Goal: Check status: Check status

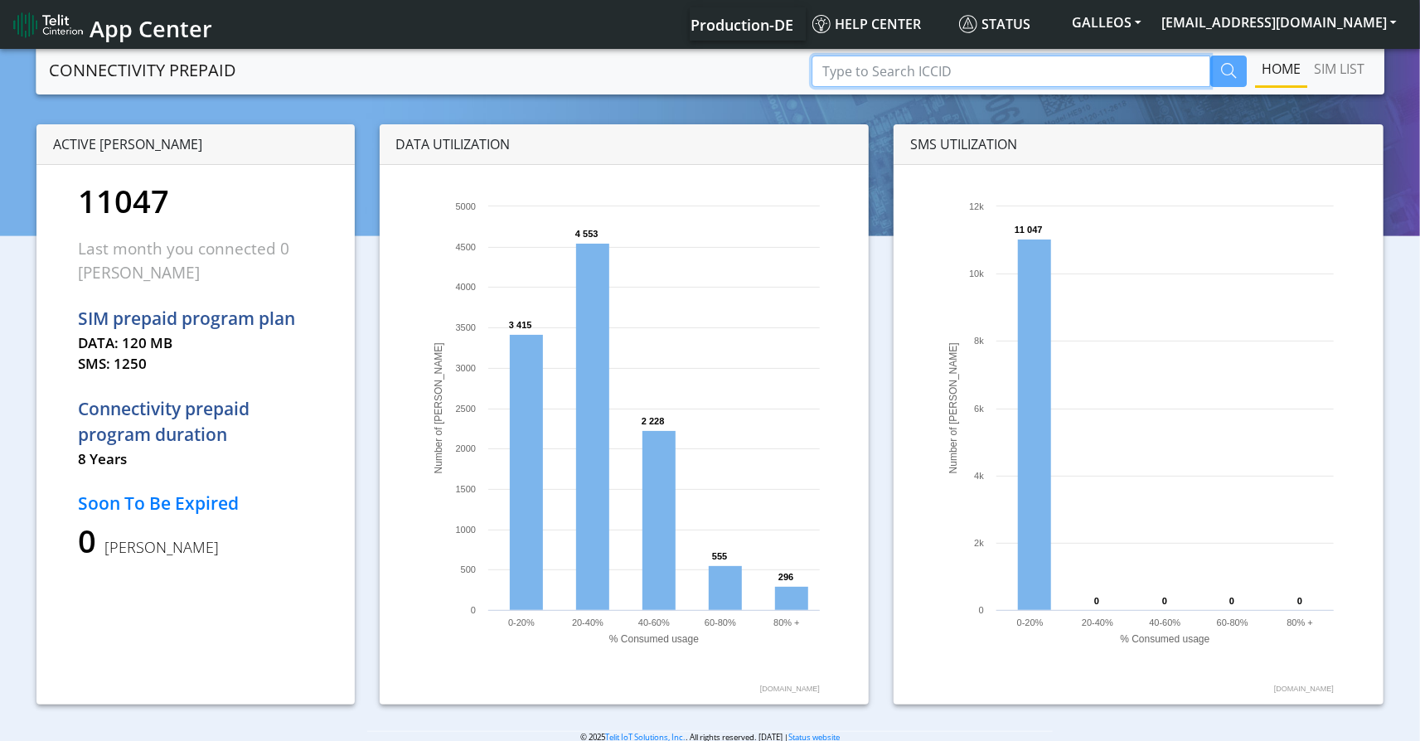
click at [875, 63] on input "Type to Search ICCID" at bounding box center [1011, 72] width 399 height 32
paste input "89358151000008079207"
type input "89358151000008079207"
click at [1219, 70] on button "button" at bounding box center [1228, 72] width 36 height 32
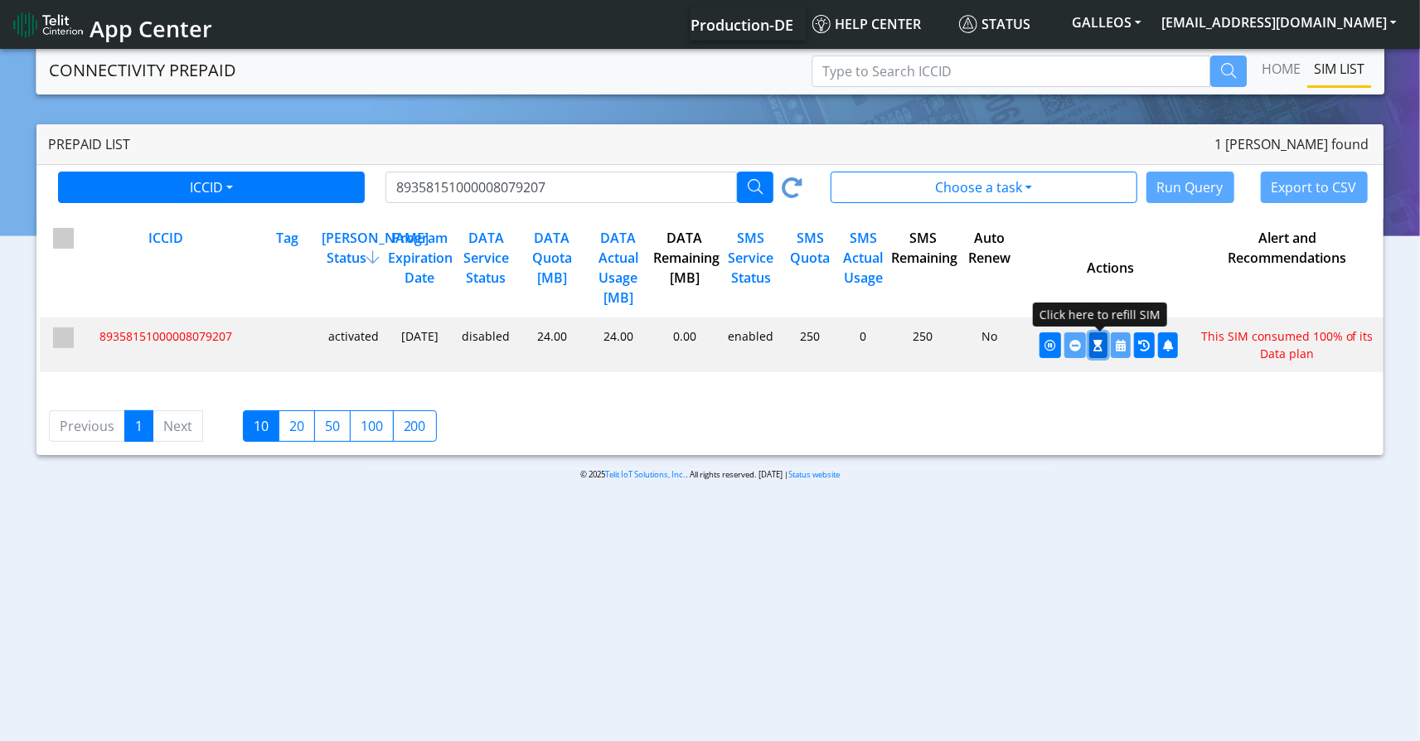
click at [1100, 347] on icon "button" at bounding box center [1097, 346] width 9 height 12
